Goal: Find specific page/section: Find specific page/section

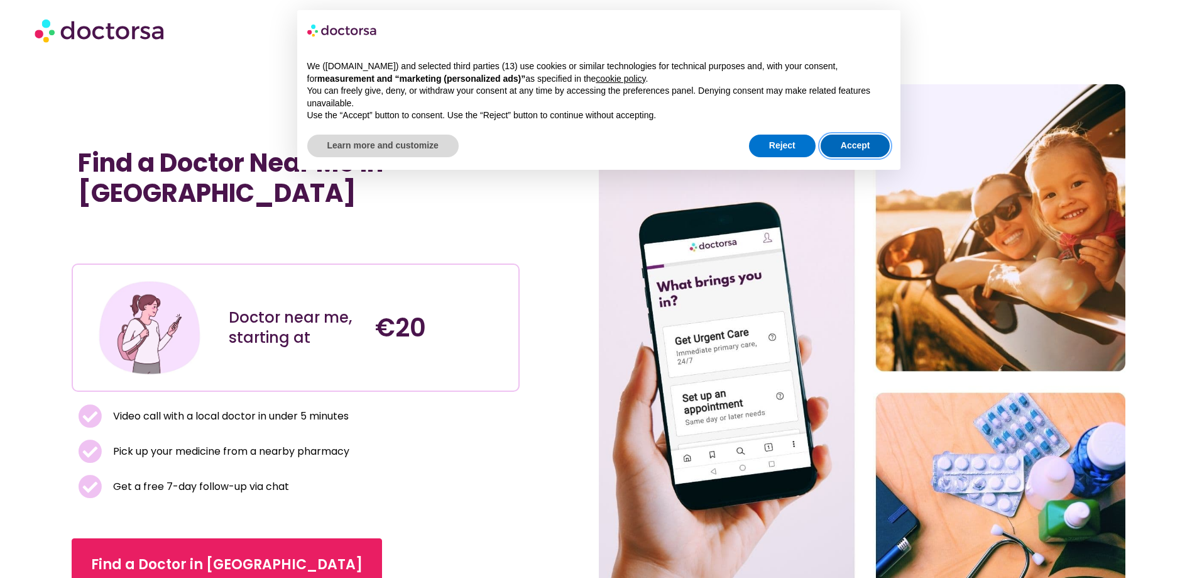
click at [854, 140] on button "Accept" at bounding box center [856, 146] width 70 height 23
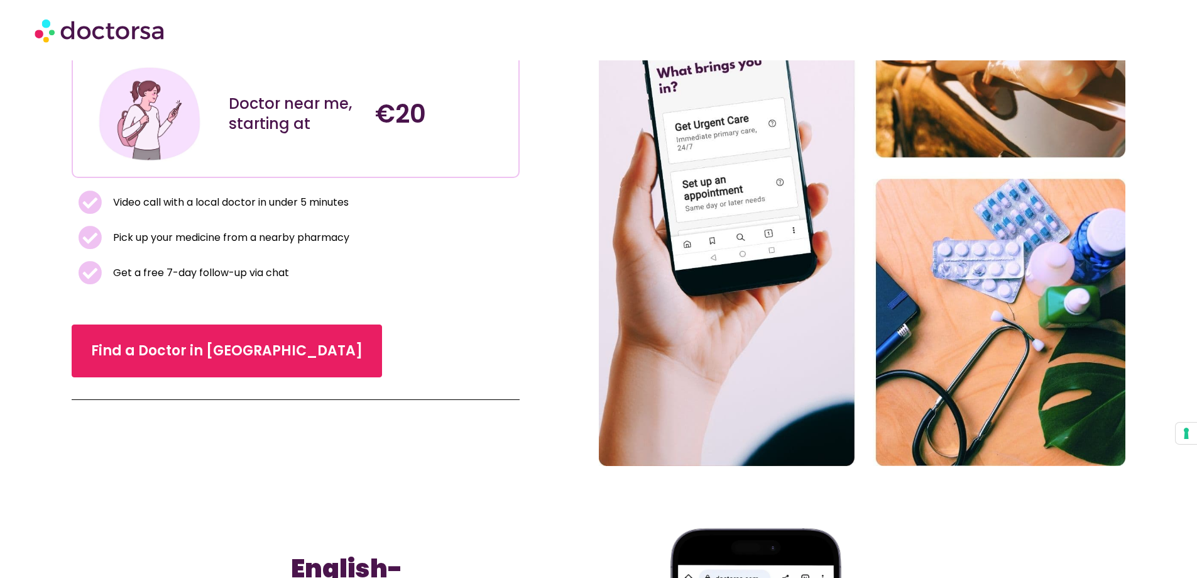
scroll to position [251, 0]
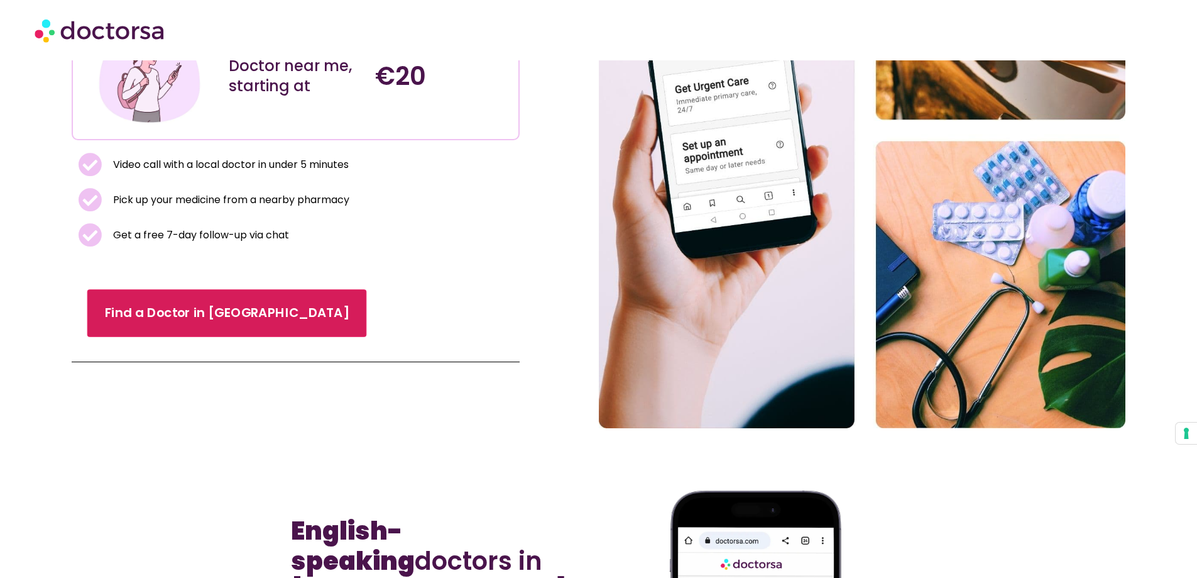
click at [193, 321] on span "Find a Doctor in [GEOGRAPHIC_DATA]" at bounding box center [227, 313] width 245 height 18
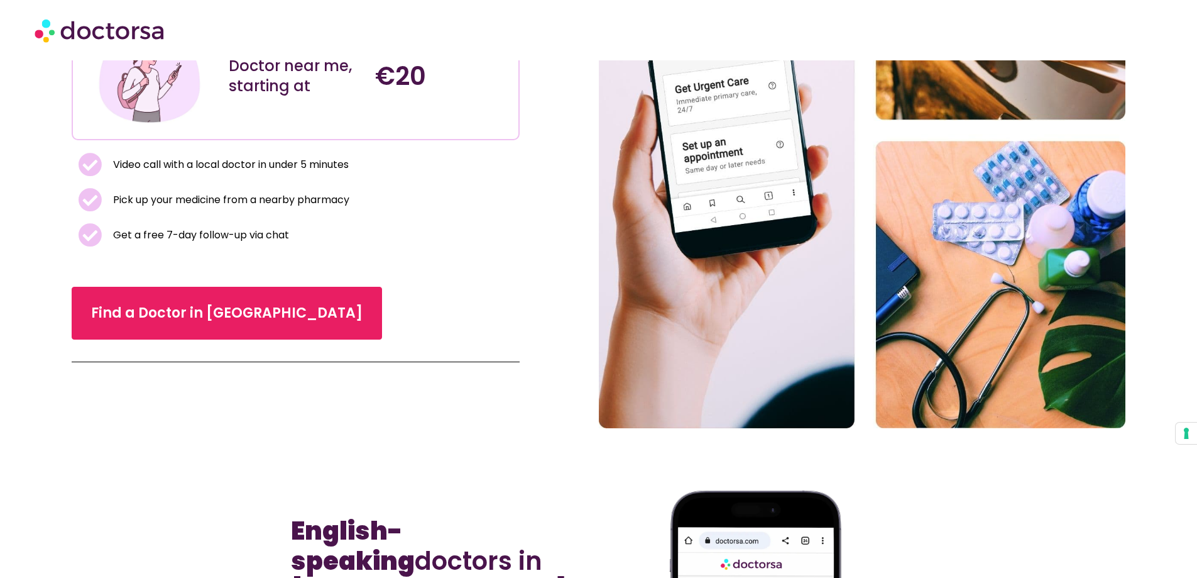
scroll to position [265, 0]
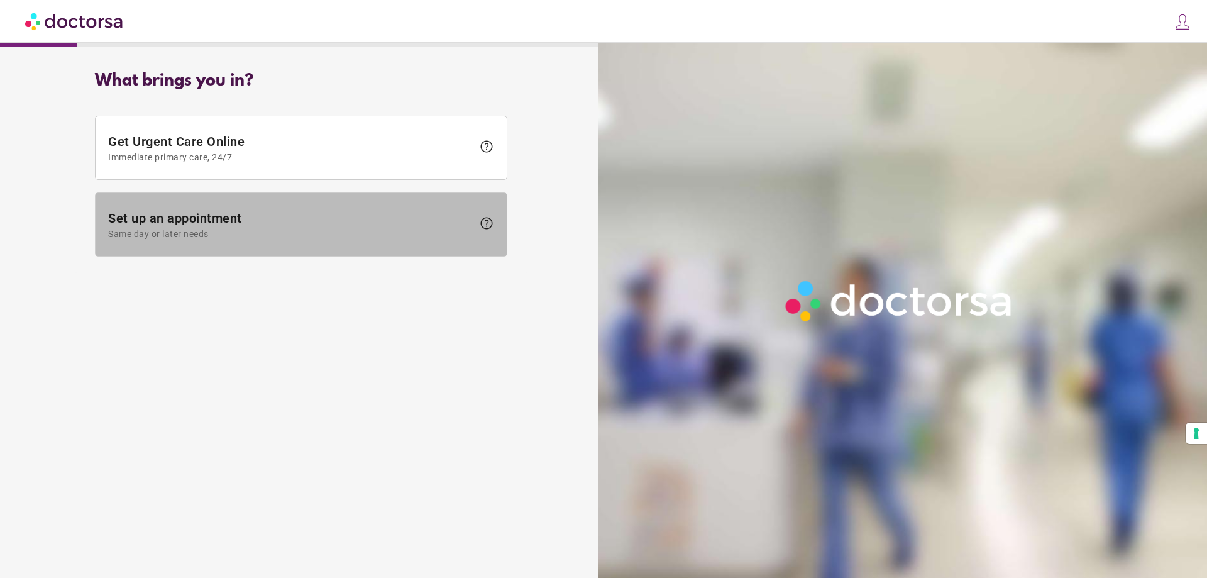
click at [211, 224] on span "Set up an appointment Same day or later needs" at bounding box center [290, 225] width 365 height 28
